Goal: Task Accomplishment & Management: Manage account settings

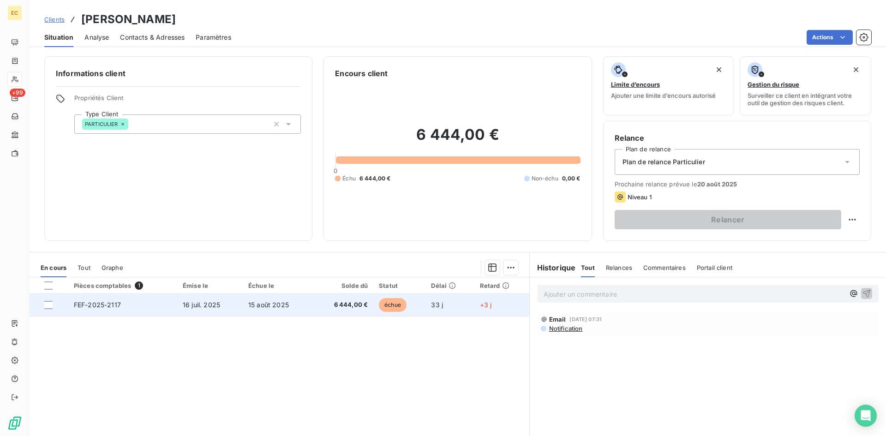
click at [149, 307] on td "FEF-2025-2117" at bounding box center [122, 305] width 109 height 22
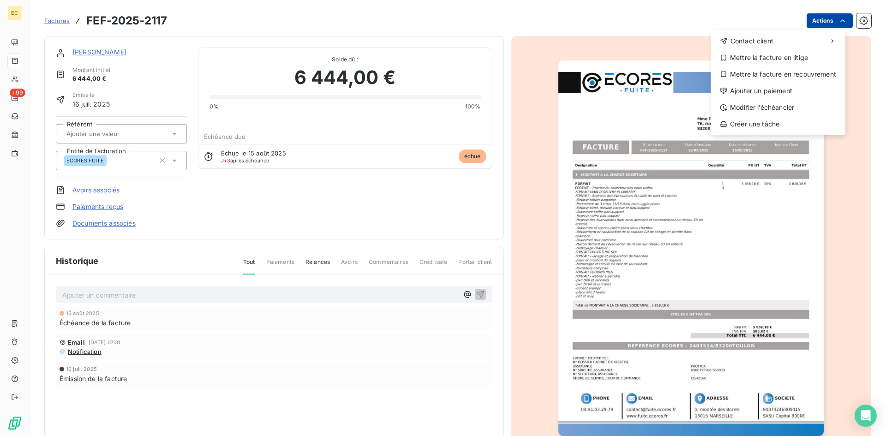
click at [809, 21] on html "EC +99 Factures FEF-2025-2117 Actions Contact client Mettre la facture en litig…" at bounding box center [443, 218] width 886 height 436
click at [787, 90] on div "Ajouter un paiement" at bounding box center [777, 90] width 127 height 15
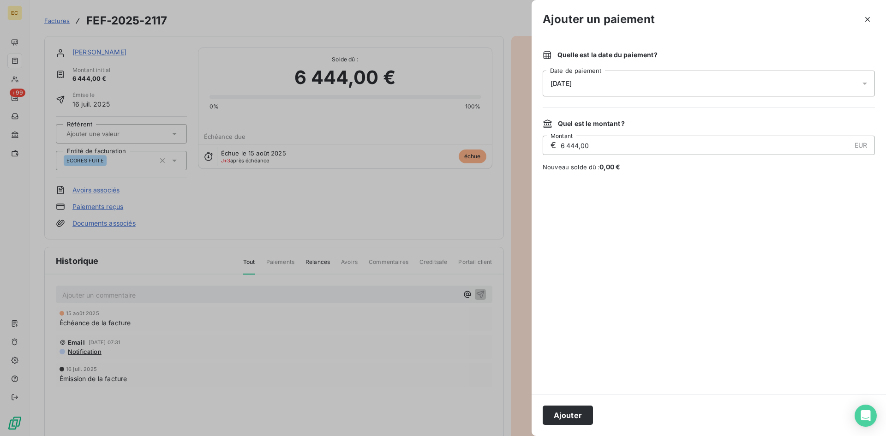
click at [569, 84] on span "[DATE]" at bounding box center [560, 83] width 21 height 7
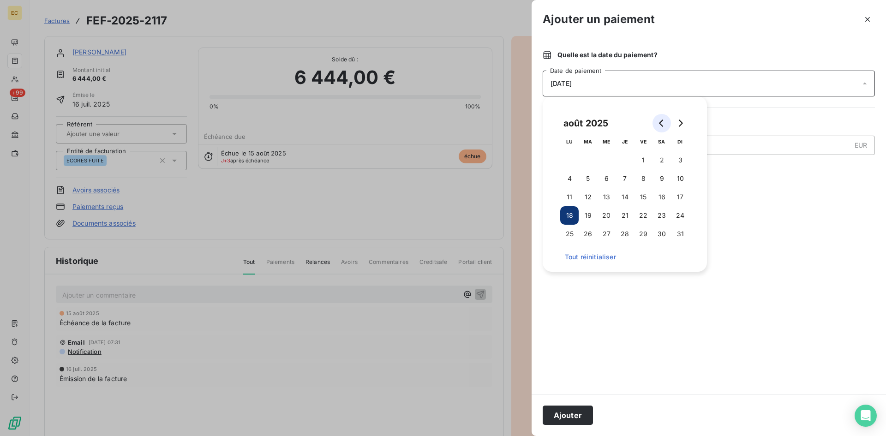
click at [660, 119] on icon "Go to previous month" at bounding box center [661, 122] width 7 height 7
click at [569, 177] on button "2" at bounding box center [569, 178] width 18 height 18
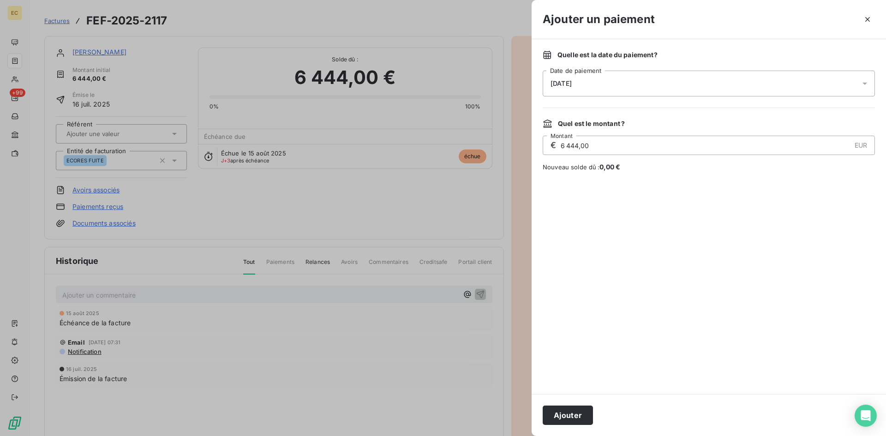
click at [745, 172] on div "Quelle est la date du paiement ? [DATE] Date de paiement Quel est le montant ? …" at bounding box center [708, 216] width 354 height 355
drag, startPoint x: 609, startPoint y: 149, endPoint x: 560, endPoint y: 147, distance: 49.4
click at [560, 147] on input "6 444,00" at bounding box center [705, 145] width 291 height 18
type input "1 800,00"
click at [580, 413] on button "Ajouter" at bounding box center [567, 414] width 50 height 19
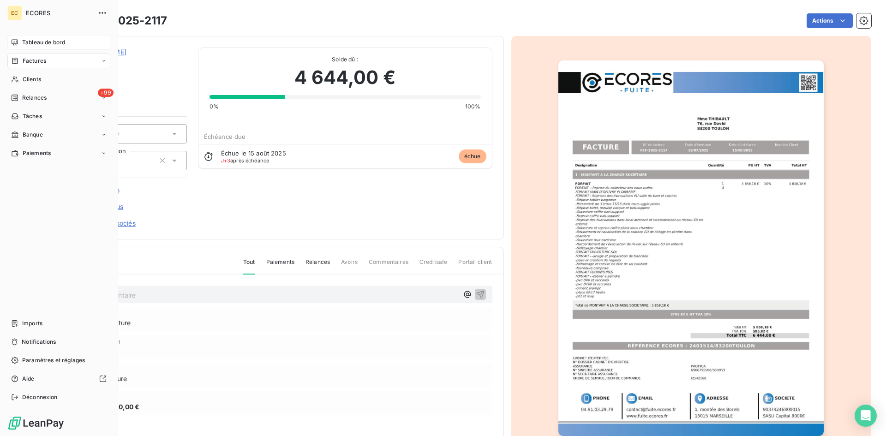
click at [35, 48] on div "Tableau de bord" at bounding box center [58, 42] width 103 height 15
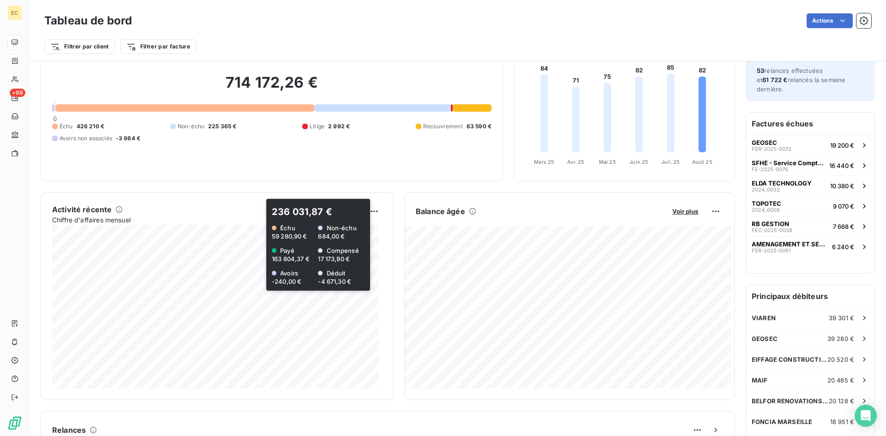
scroll to position [48, 0]
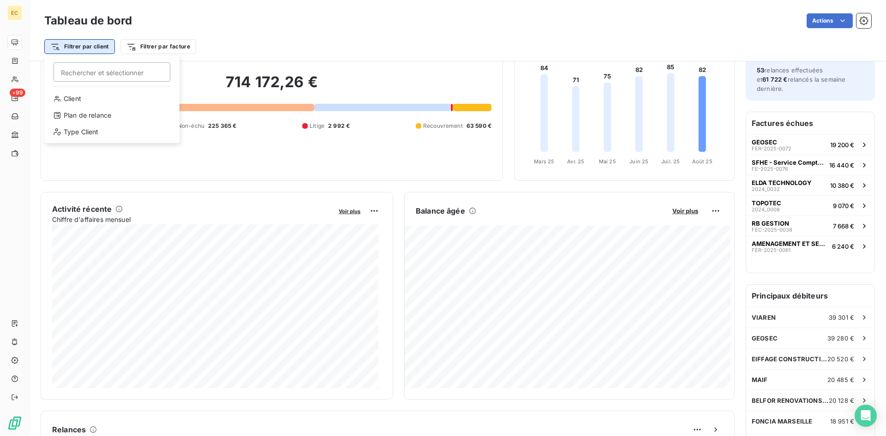
click at [91, 48] on html "EC +99 Tableau de bord Actions Filtrer par client Rechercher et sélectionner Cl…" at bounding box center [443, 218] width 886 height 436
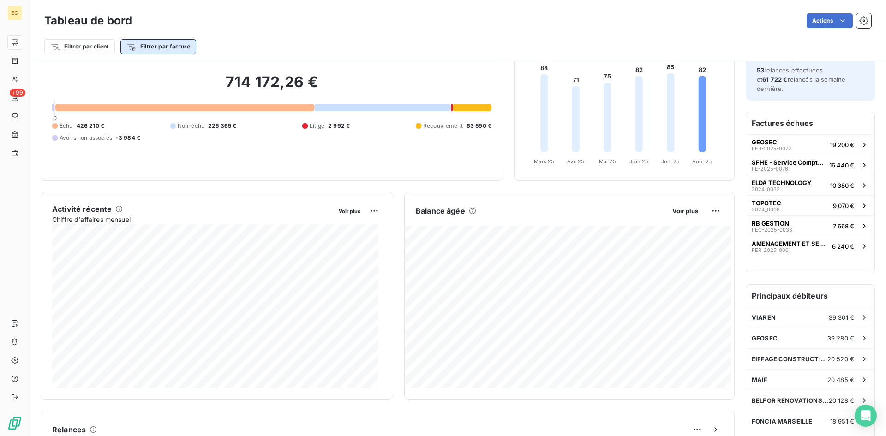
click at [131, 47] on html "EC +99 Tableau de bord Actions Filtrer par client Filtrer par facture Encours c…" at bounding box center [443, 218] width 886 height 436
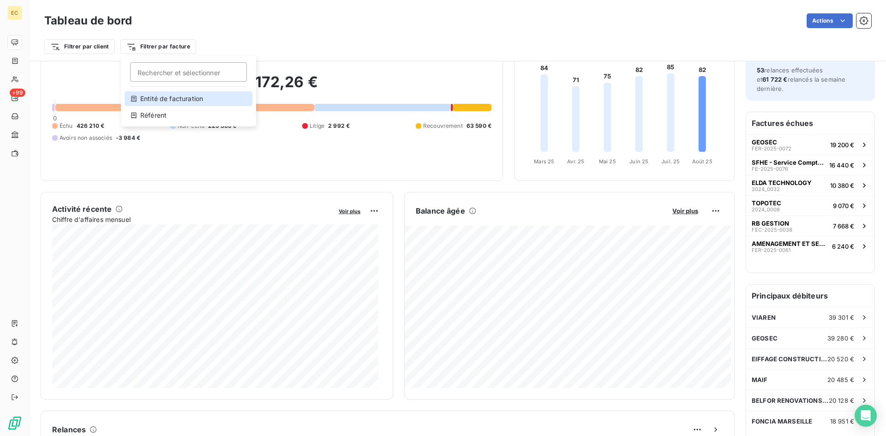
click at [137, 99] on icon at bounding box center [133, 98] width 7 height 7
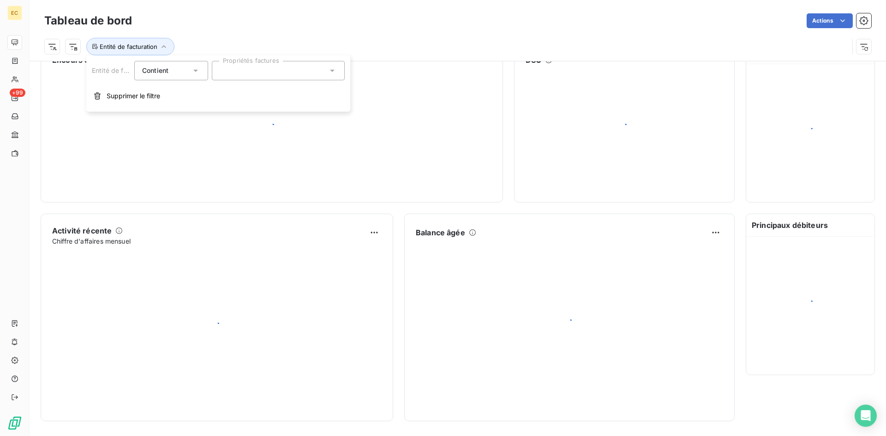
scroll to position [26, 0]
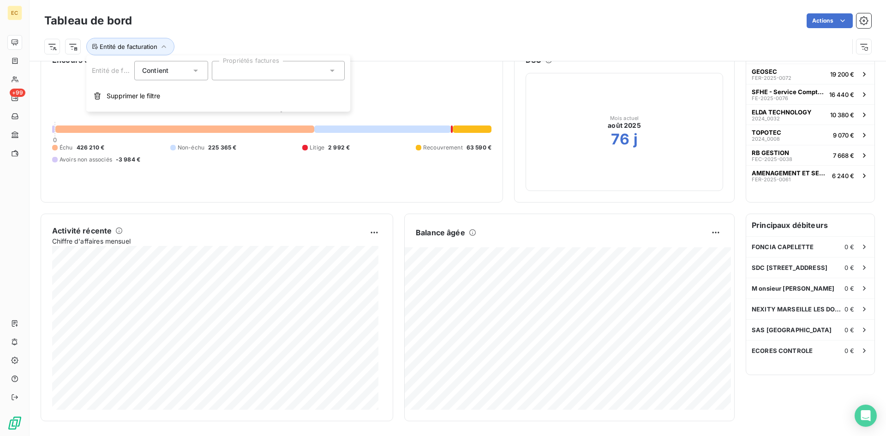
click at [250, 77] on div at bounding box center [278, 70] width 133 height 19
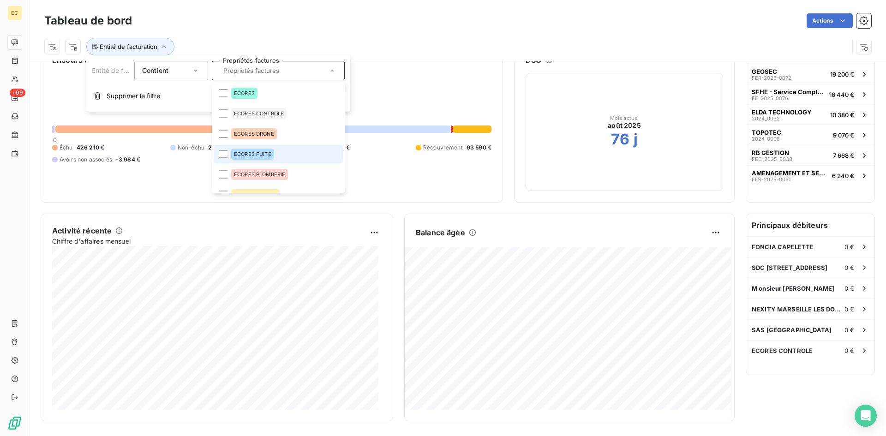
click at [242, 156] on span "ECORES FUITE" at bounding box center [252, 154] width 37 height 6
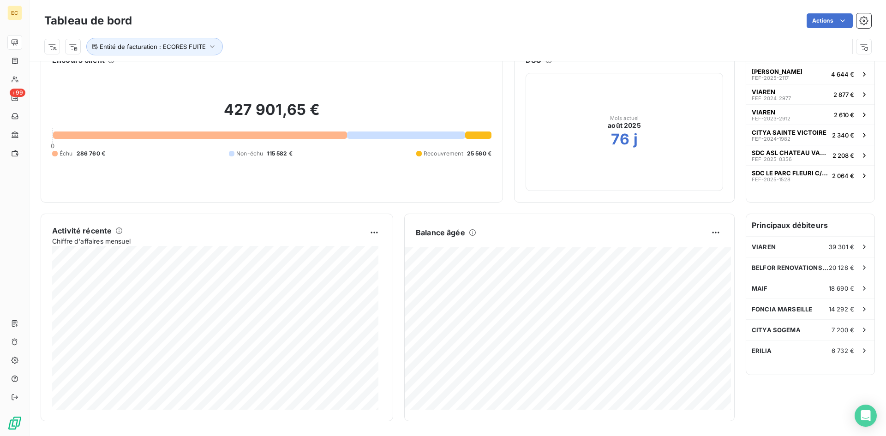
click at [130, 174] on div "427 901,65 € 0 Échu 286 760 € Non-échu 115 582 € Recouvrement 25 560 €" at bounding box center [271, 129] width 439 height 124
click at [210, 48] on icon "button" at bounding box center [212, 46] width 9 height 9
click at [332, 72] on icon at bounding box center [332, 70] width 9 height 9
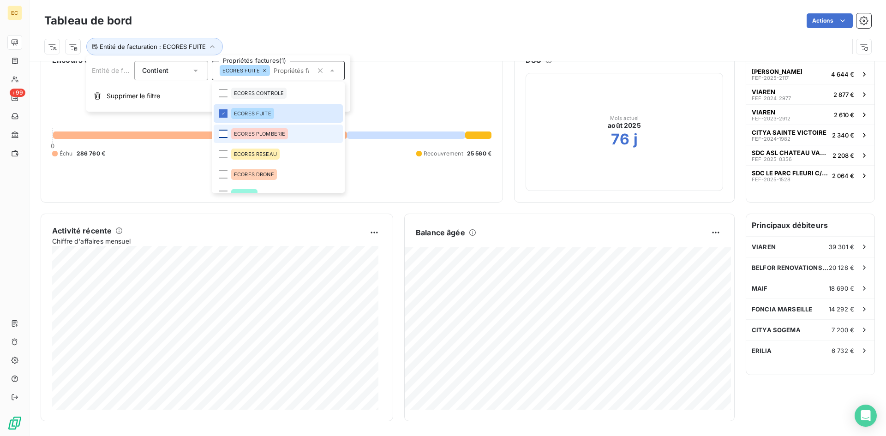
click at [223, 131] on div at bounding box center [223, 134] width 8 height 8
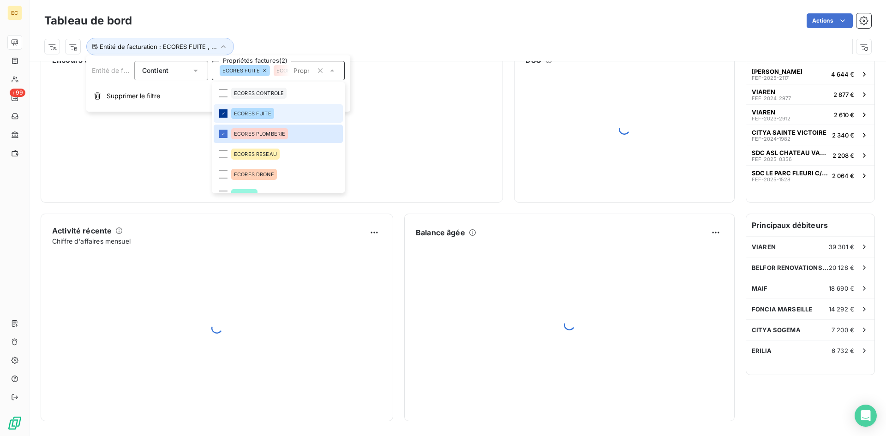
click at [223, 115] on icon at bounding box center [223, 114] width 6 height 6
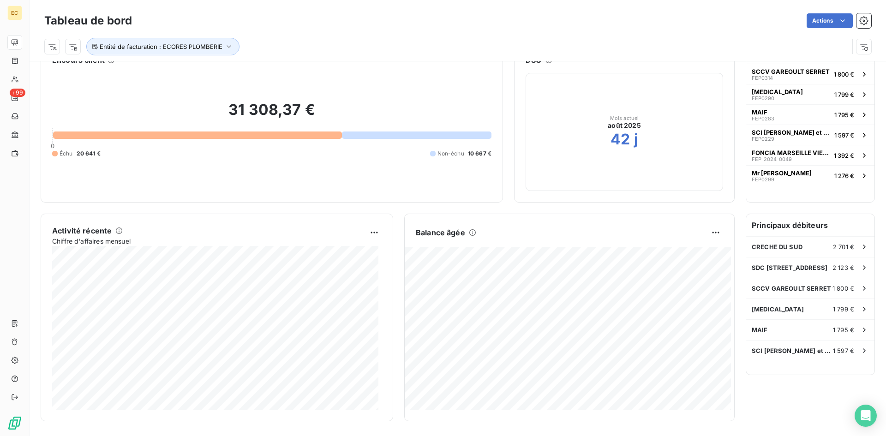
click at [109, 176] on div "31 308,37 € 0 Échu 20 641 € Non-échu 10 667 €" at bounding box center [271, 129] width 439 height 124
click at [231, 46] on icon "button" at bounding box center [228, 46] width 9 height 9
click at [339, 72] on div "ECORES PLOMBERIE" at bounding box center [278, 70] width 133 height 19
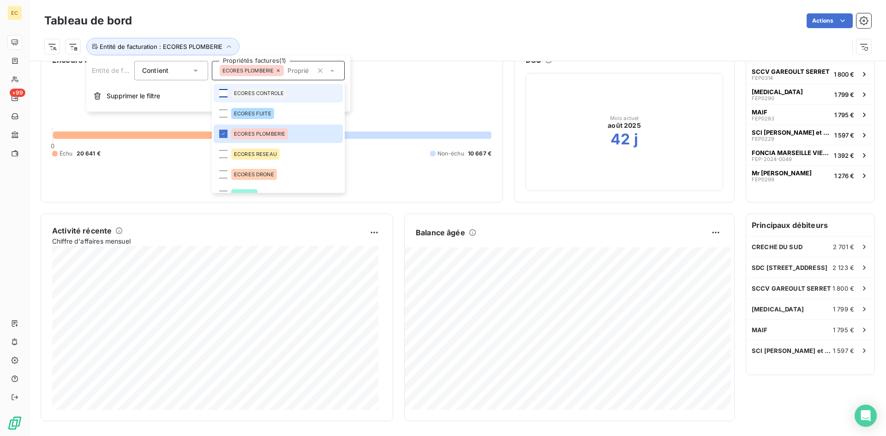
click at [224, 91] on div at bounding box center [223, 93] width 8 height 8
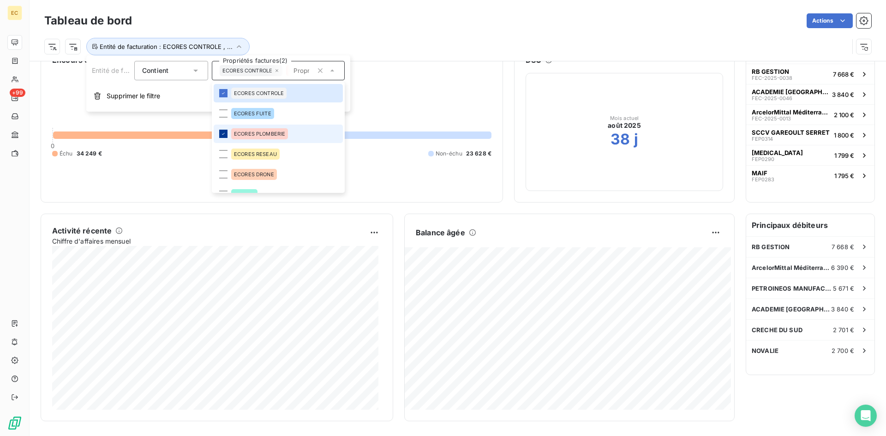
click at [225, 131] on icon at bounding box center [223, 134] width 6 height 6
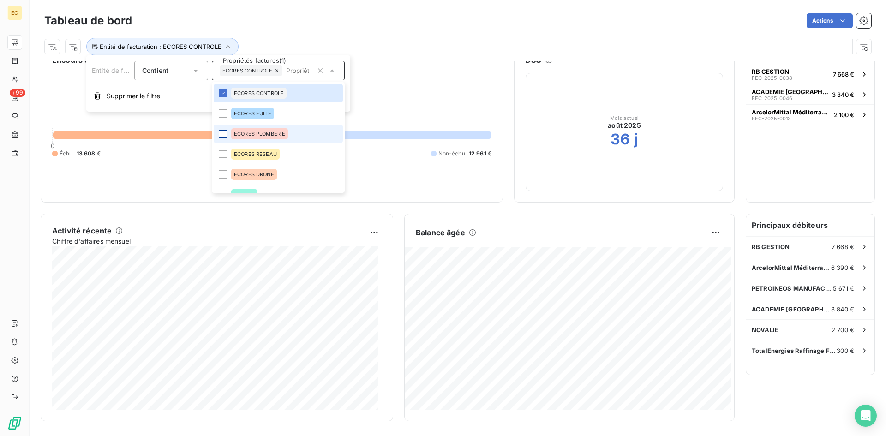
click at [162, 173] on div "26 568,98 € 0 Échu 13 608 € Non-échu 12 961 €" at bounding box center [271, 129] width 439 height 124
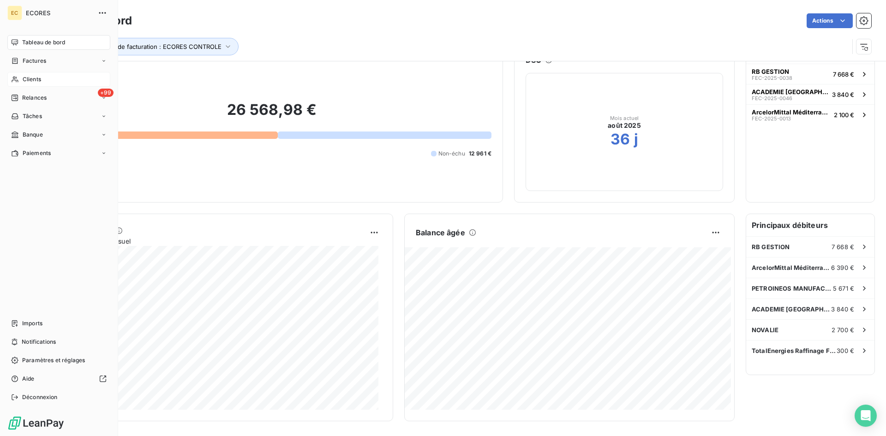
click at [28, 79] on span "Clients" at bounding box center [32, 79] width 18 height 8
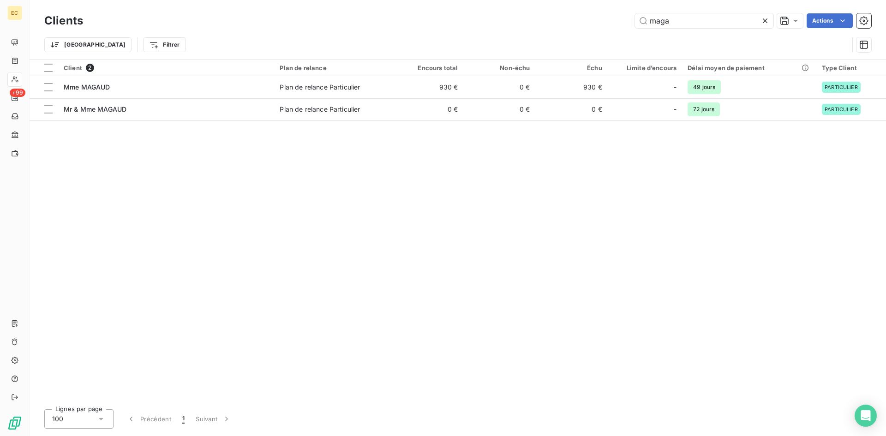
drag, startPoint x: 693, startPoint y: 23, endPoint x: 604, endPoint y: 23, distance: 89.0
click at [604, 23] on div "maga Actions" at bounding box center [482, 20] width 777 height 15
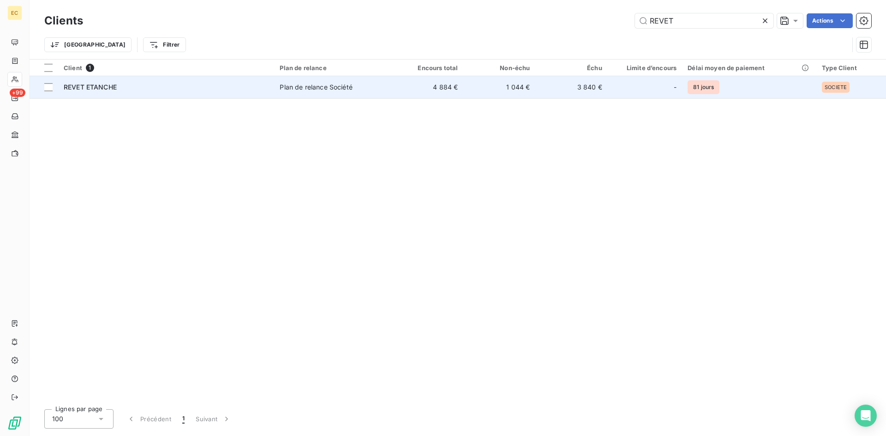
type input "REVET"
click at [151, 91] on div "REVET ETANCHE" at bounding box center [166, 87] width 205 height 9
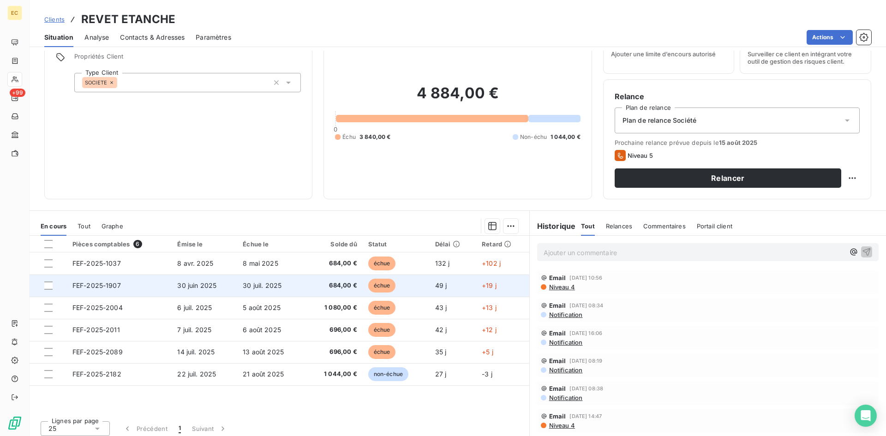
scroll to position [47, 0]
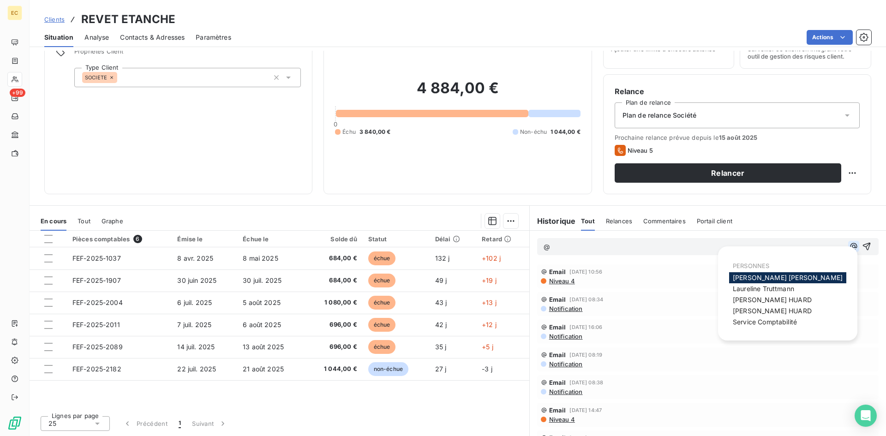
click at [850, 245] on icon "button" at bounding box center [853, 246] width 7 height 7
click at [799, 299] on div "[PERSON_NAME]" at bounding box center [787, 299] width 117 height 11
click at [770, 299] on span "[PERSON_NAME]" at bounding box center [771, 300] width 79 height 8
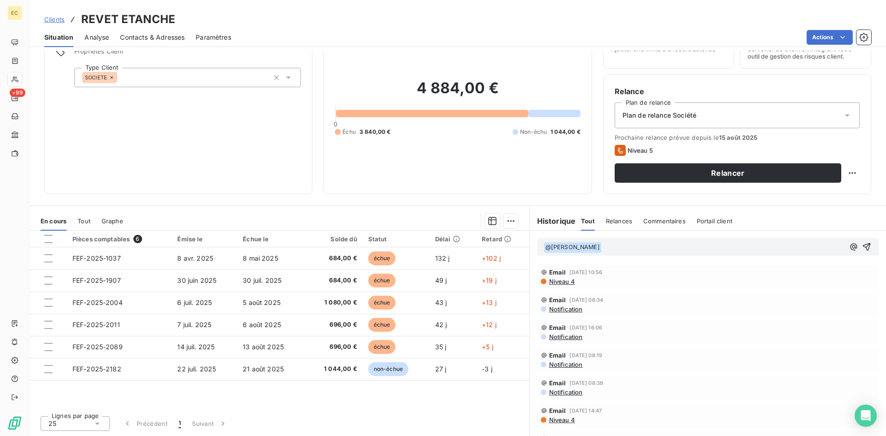
click at [674, 244] on p "﻿ @ [PERSON_NAME] ﻿ ﻿" at bounding box center [693, 247] width 301 height 11
click at [862, 246] on icon "button" at bounding box center [866, 246] width 9 height 9
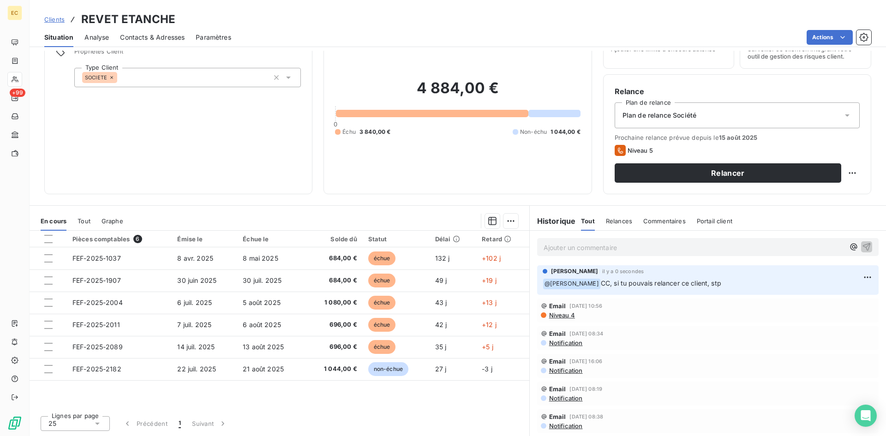
click at [54, 20] on span "Clients" at bounding box center [54, 19] width 20 height 7
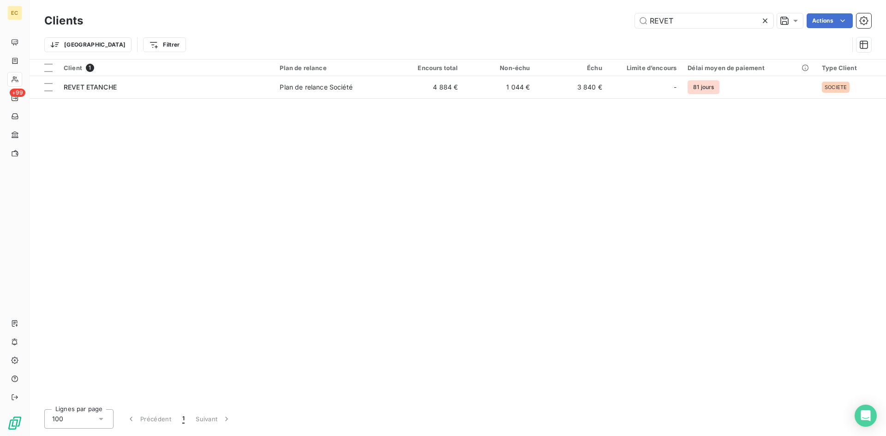
drag, startPoint x: 684, startPoint y: 22, endPoint x: 569, endPoint y: 27, distance: 114.9
click at [569, 27] on div "REVET Actions" at bounding box center [482, 20] width 777 height 15
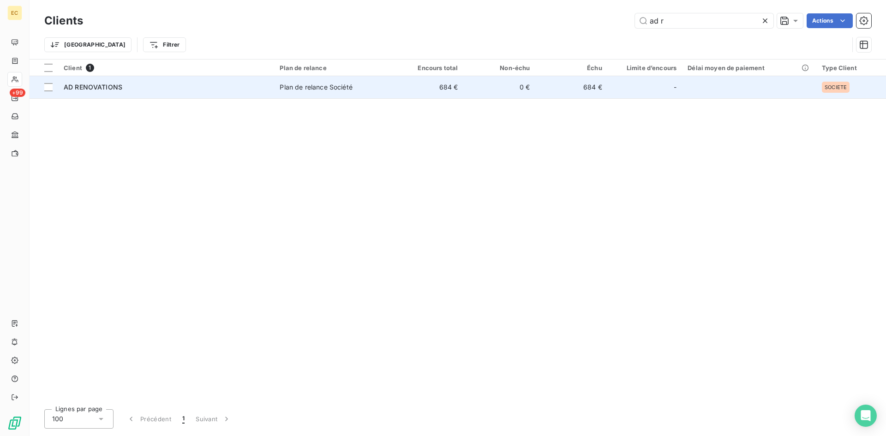
type input "ad r"
click at [156, 91] on div "AD RENOVATIONS" at bounding box center [166, 87] width 205 height 9
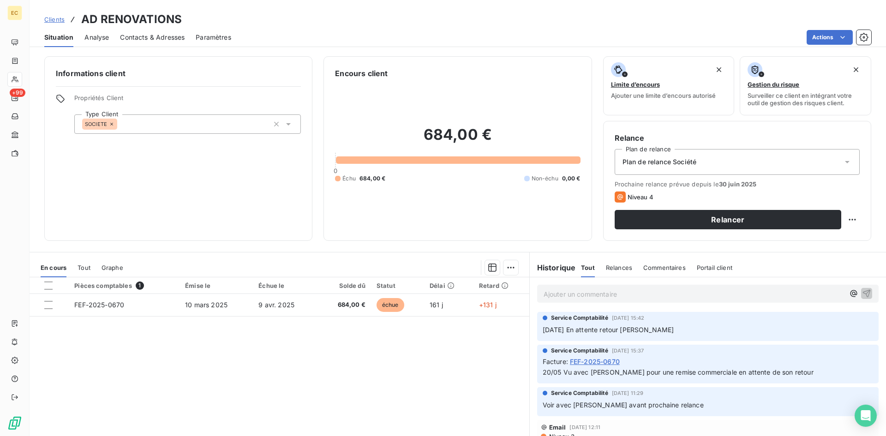
click at [161, 37] on span "Contacts & Adresses" at bounding box center [152, 37] width 65 height 9
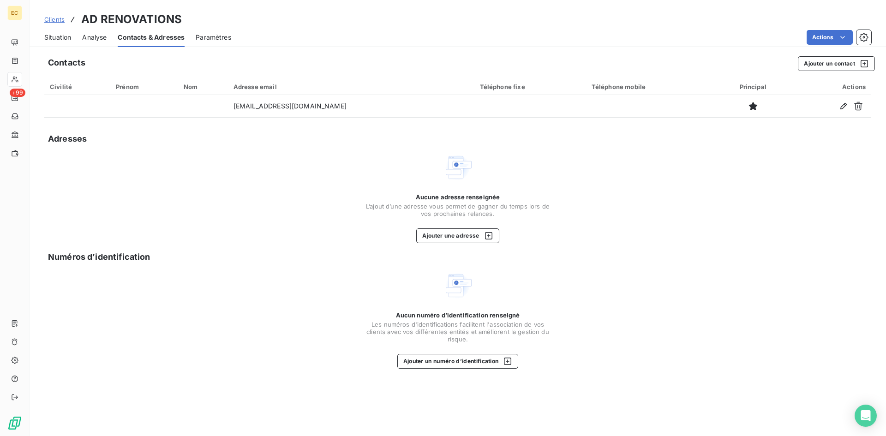
click at [56, 35] on span "Situation" at bounding box center [57, 37] width 27 height 9
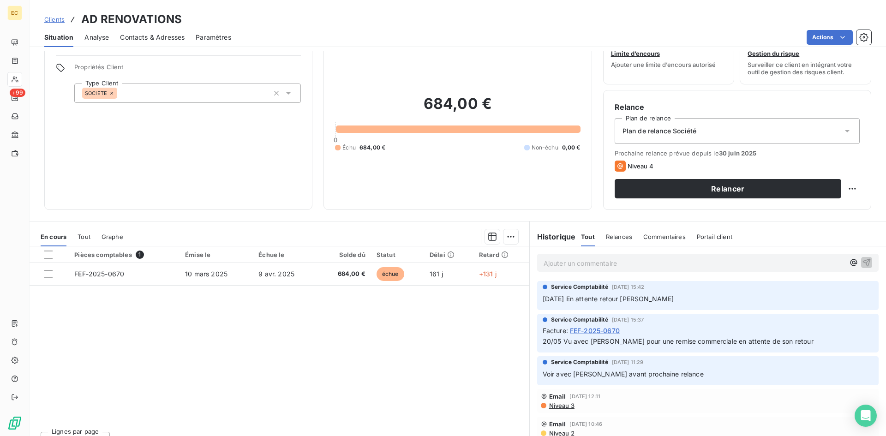
scroll to position [46, 0]
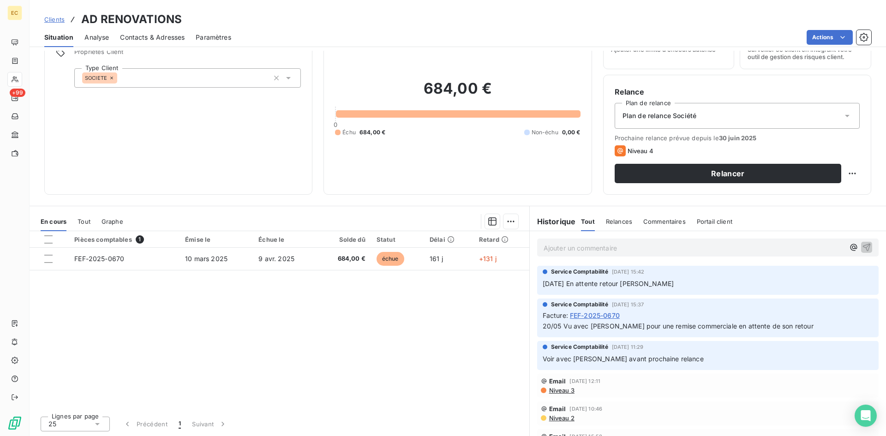
click at [58, 18] on span "Clients" at bounding box center [54, 19] width 20 height 7
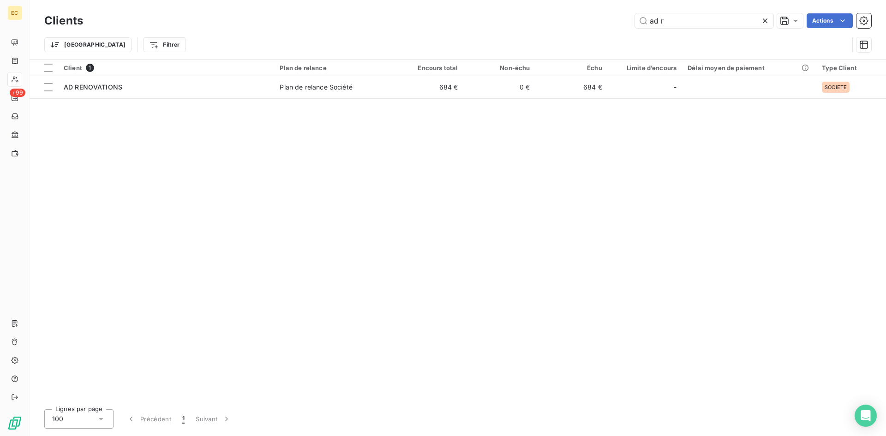
drag, startPoint x: 708, startPoint y: 16, endPoint x: 623, endPoint y: 26, distance: 86.0
click at [623, 26] on div "ad r Actions" at bounding box center [482, 20] width 777 height 15
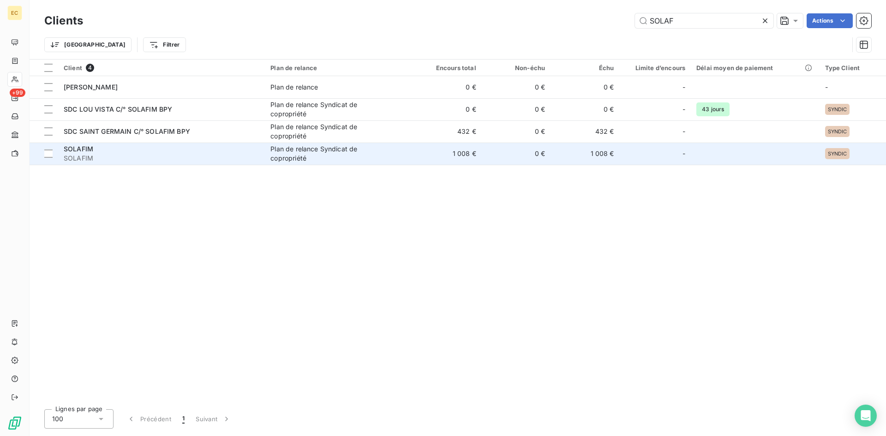
type input "SOLAF"
click at [132, 154] on span "SOLAFIM" at bounding box center [162, 158] width 196 height 9
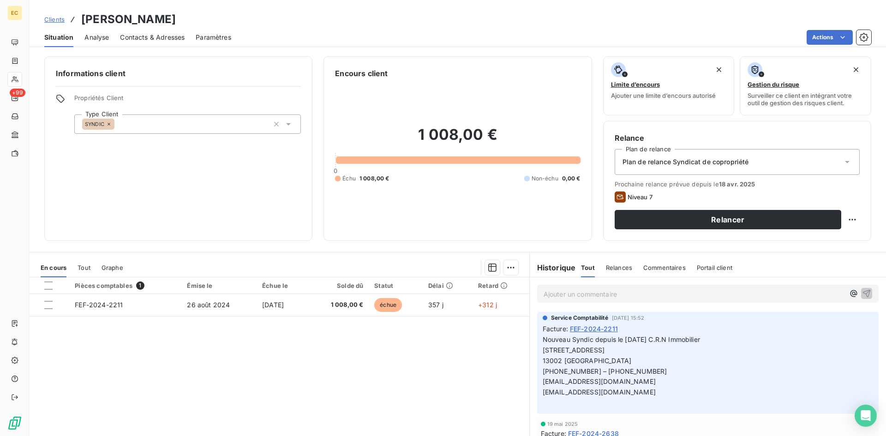
click at [125, 38] on span "Contacts & Adresses" at bounding box center [152, 37] width 65 height 9
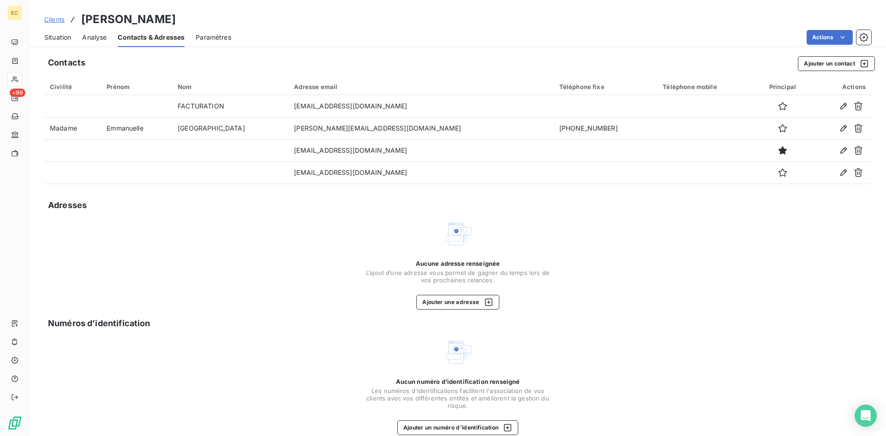
click at [51, 36] on span "Situation" at bounding box center [57, 37] width 27 height 9
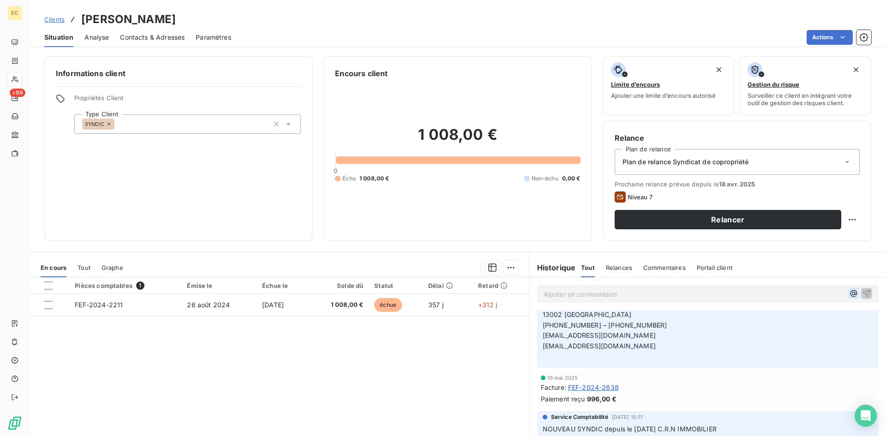
scroll to position [45, 0]
click at [849, 293] on icon "button" at bounding box center [853, 293] width 9 height 9
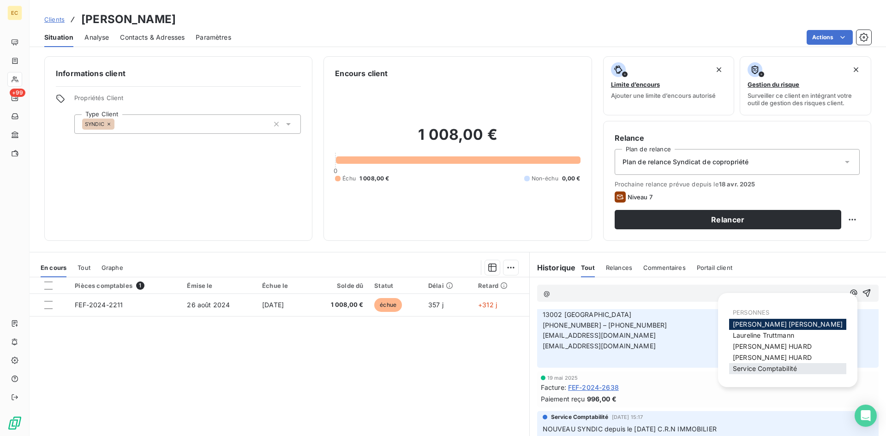
click at [769, 365] on span "Service Comptabilité" at bounding box center [764, 368] width 64 height 8
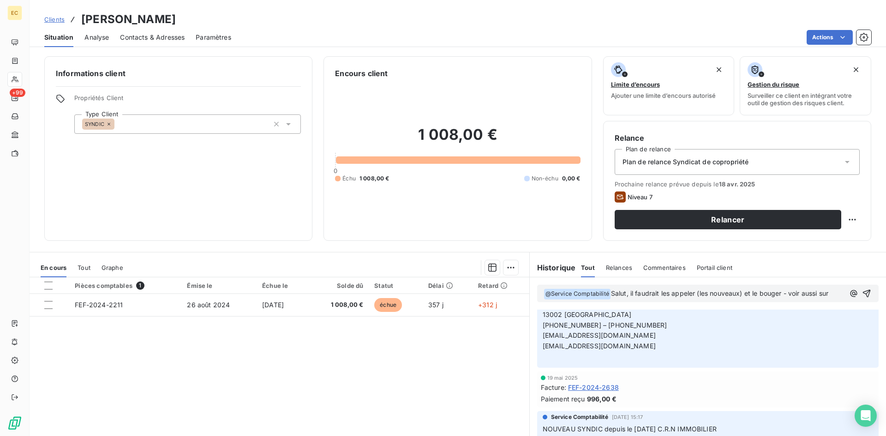
scroll to position [56, 0]
click at [863, 298] on icon "button" at bounding box center [867, 299] width 8 height 8
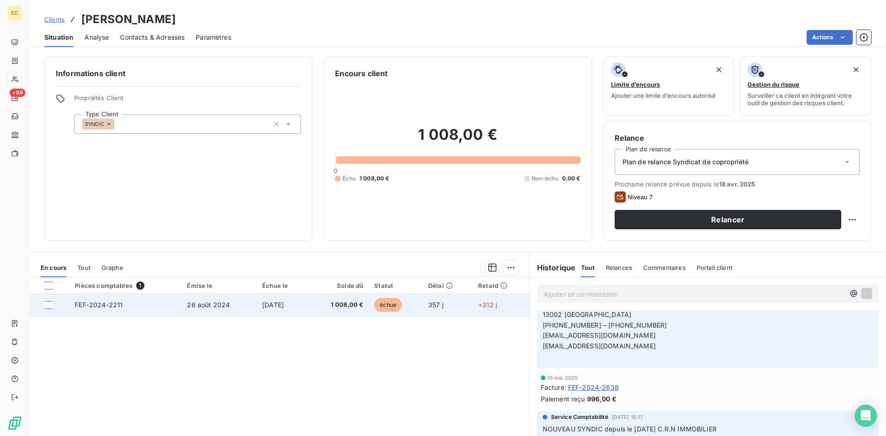
scroll to position [90, 0]
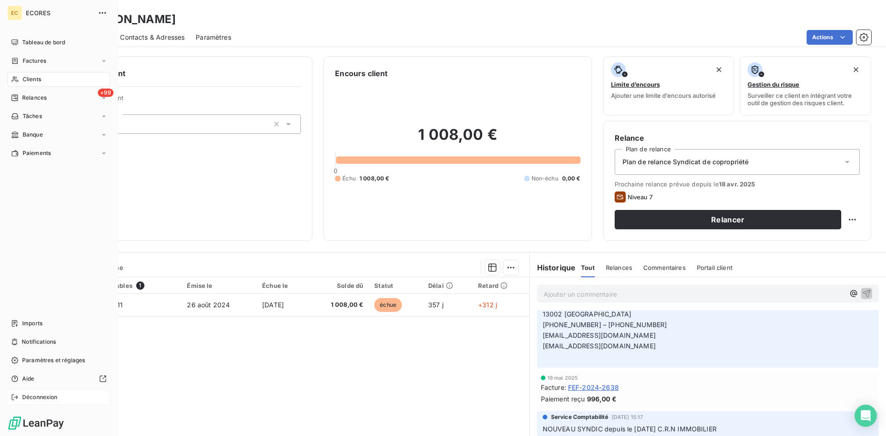
click at [38, 401] on span "Déconnexion" at bounding box center [40, 397] width 36 height 8
